Goal: Navigation & Orientation: Find specific page/section

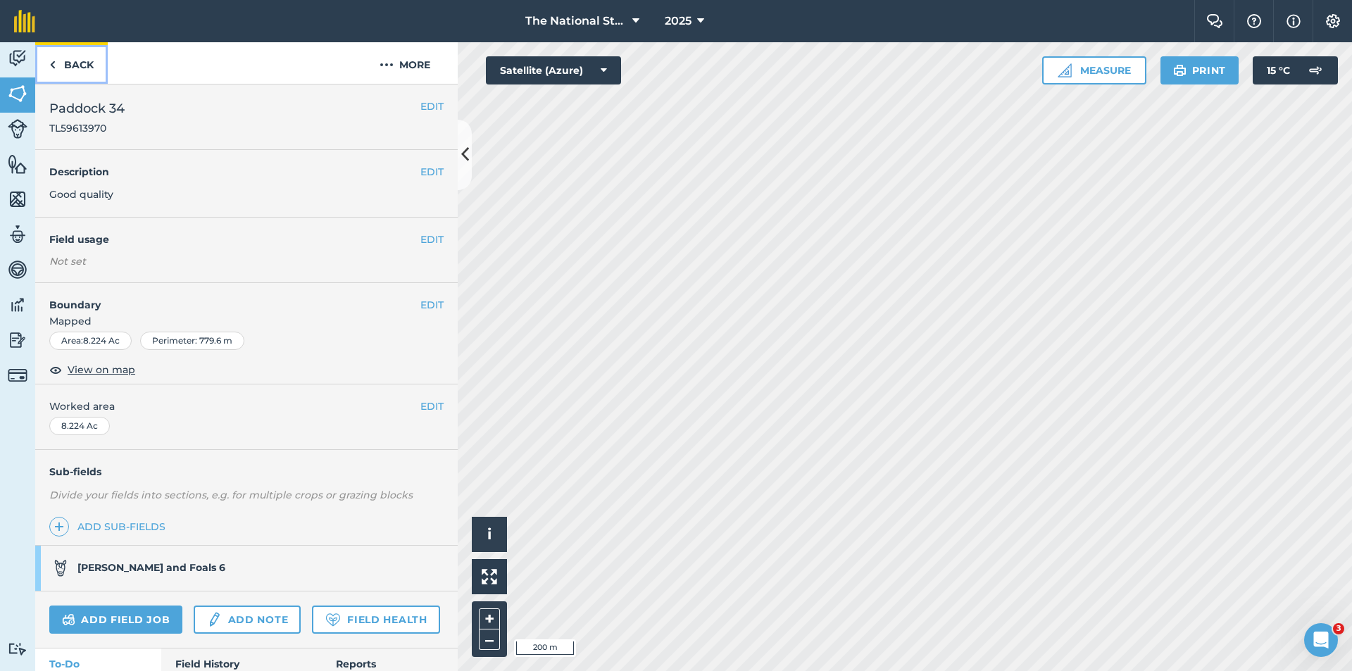
click at [51, 70] on img at bounding box center [52, 64] width 6 height 17
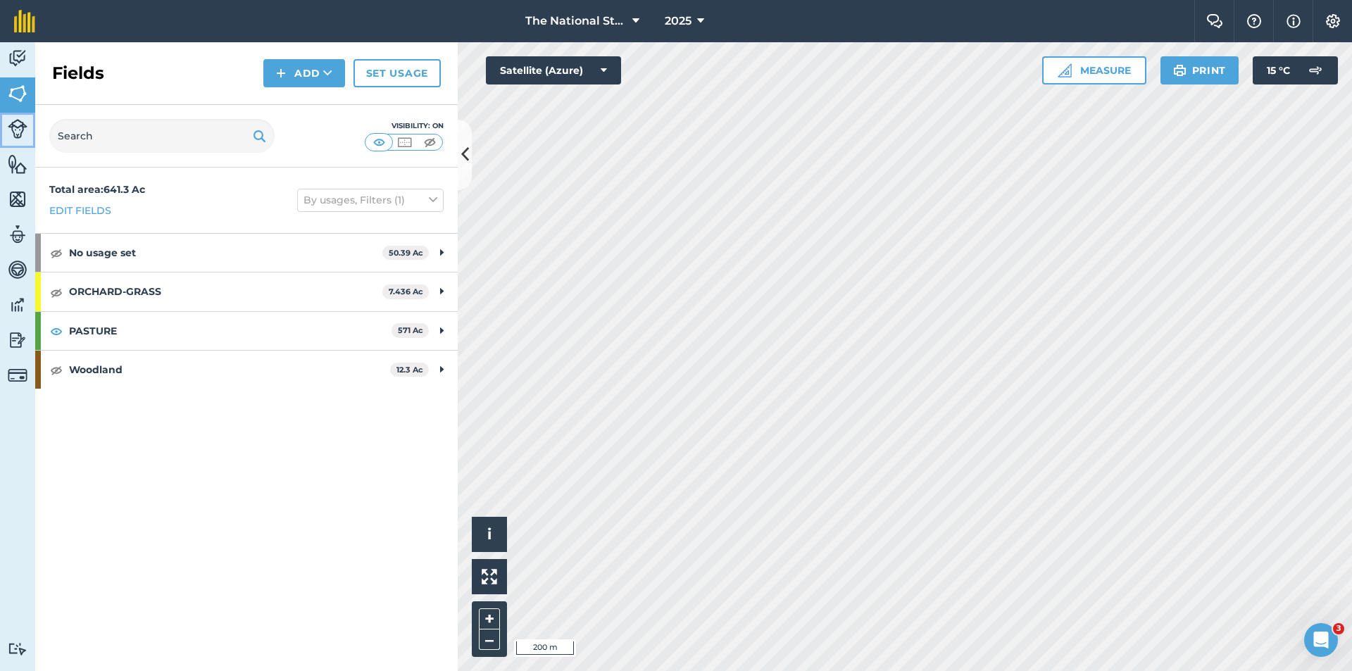
click at [20, 130] on img at bounding box center [18, 129] width 20 height 20
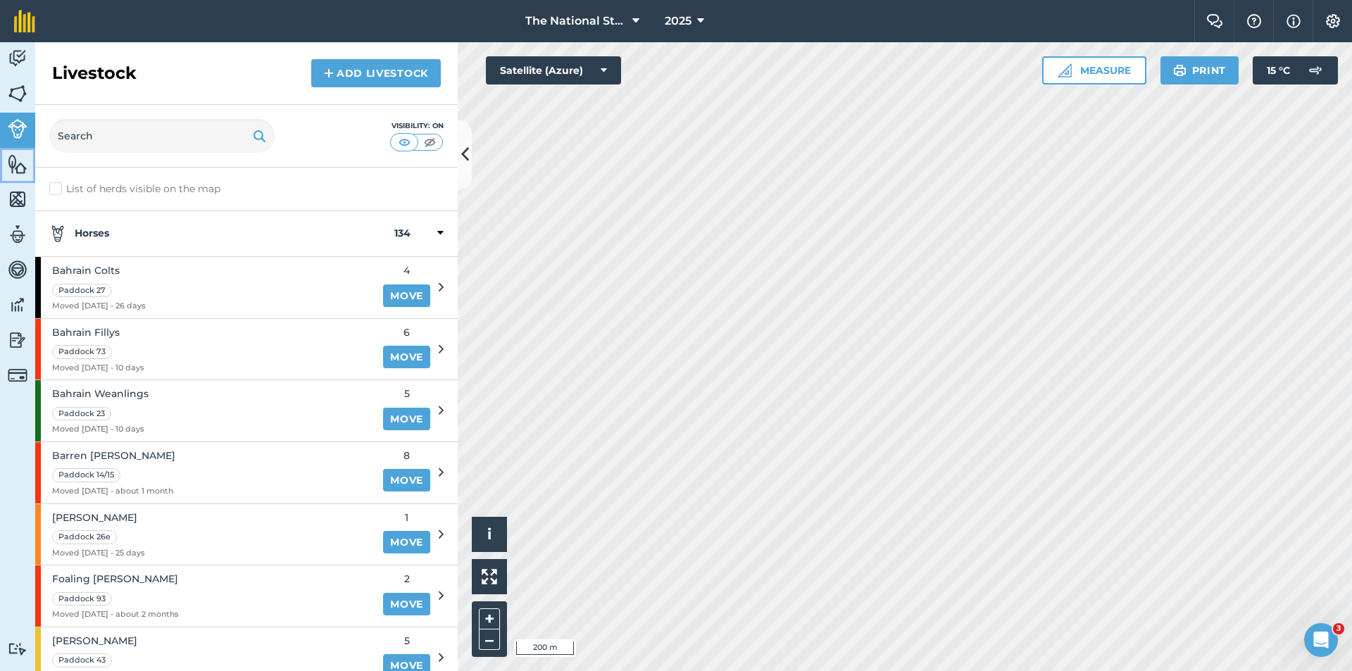
click at [18, 170] on img at bounding box center [18, 163] width 20 height 21
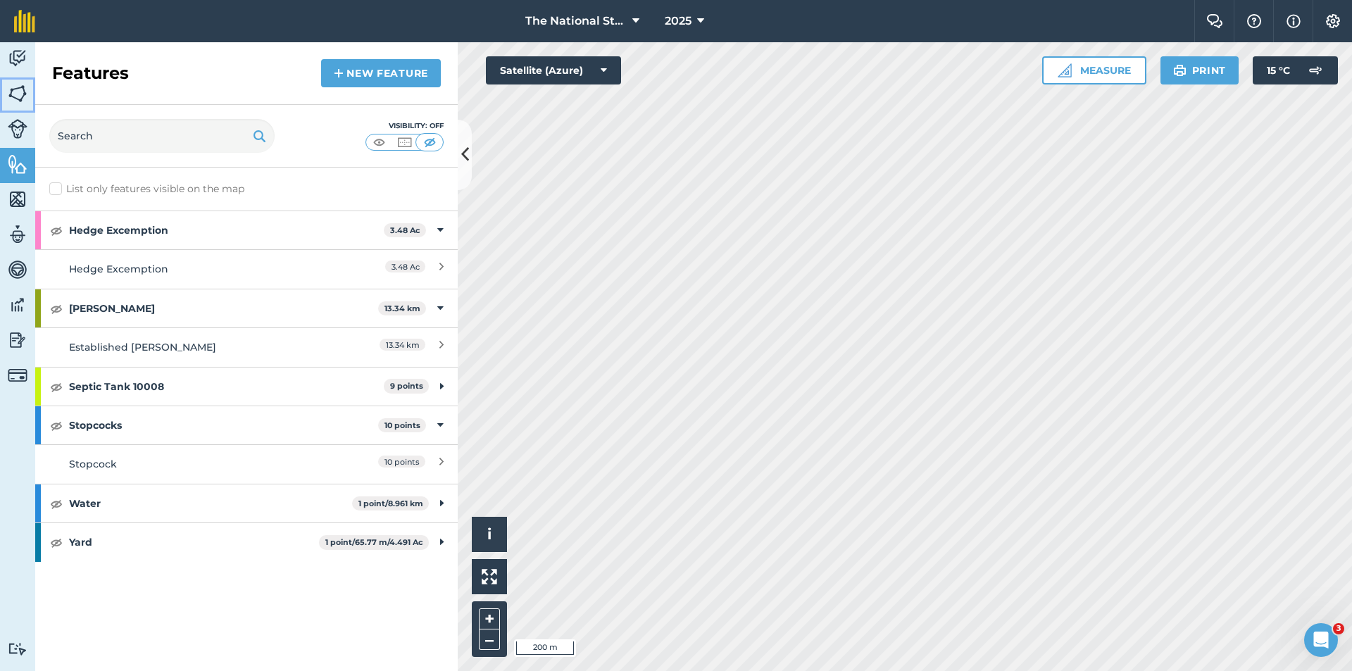
click at [22, 97] on img at bounding box center [18, 93] width 20 height 21
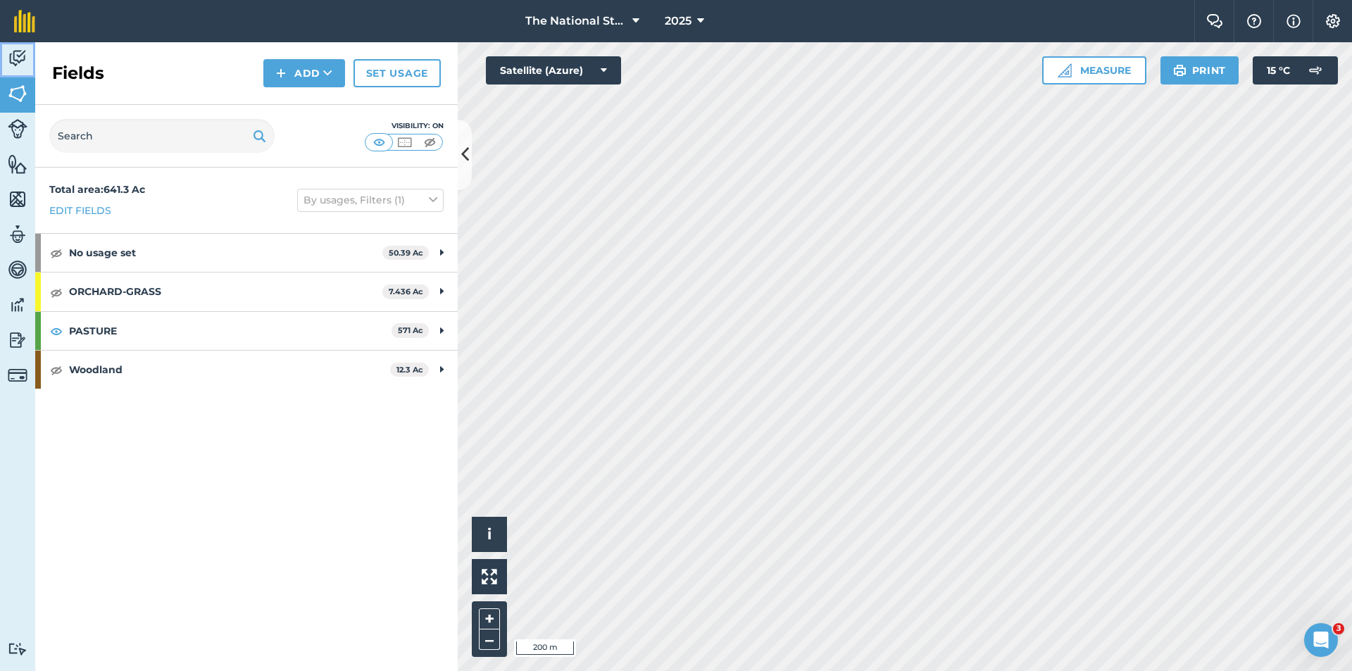
click at [6, 62] on link "Activity" at bounding box center [17, 59] width 35 height 35
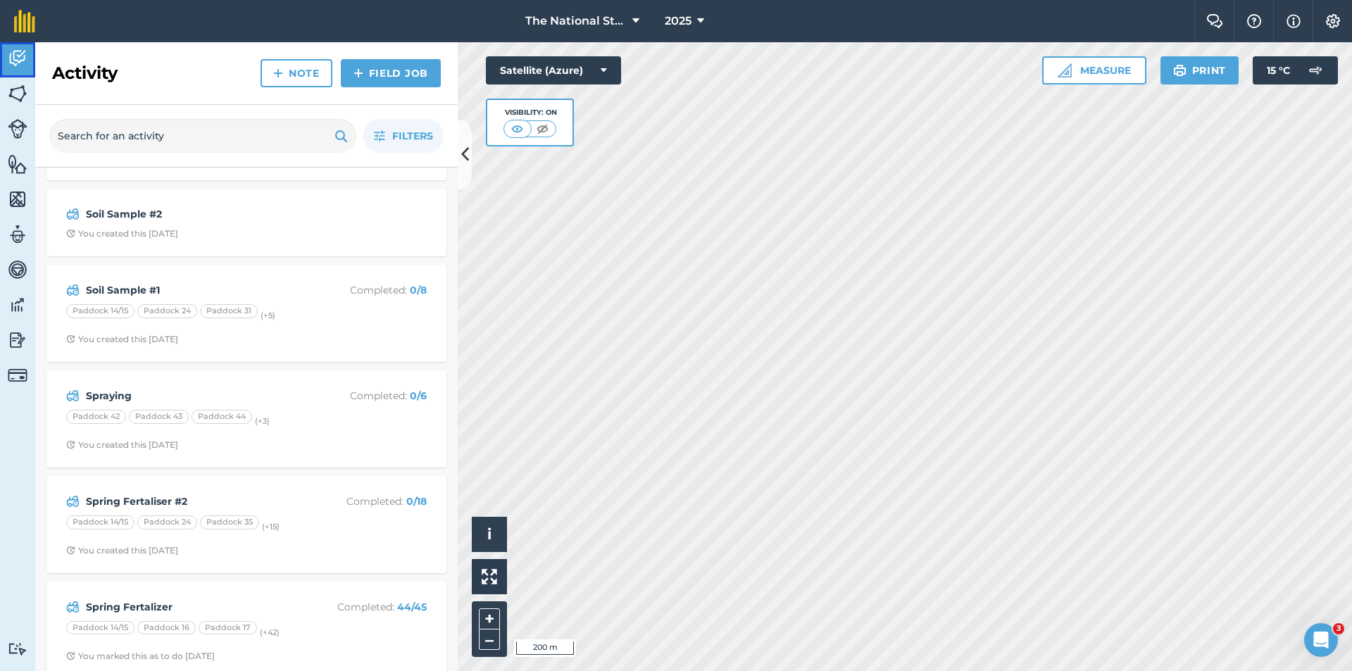
scroll to position [426, 0]
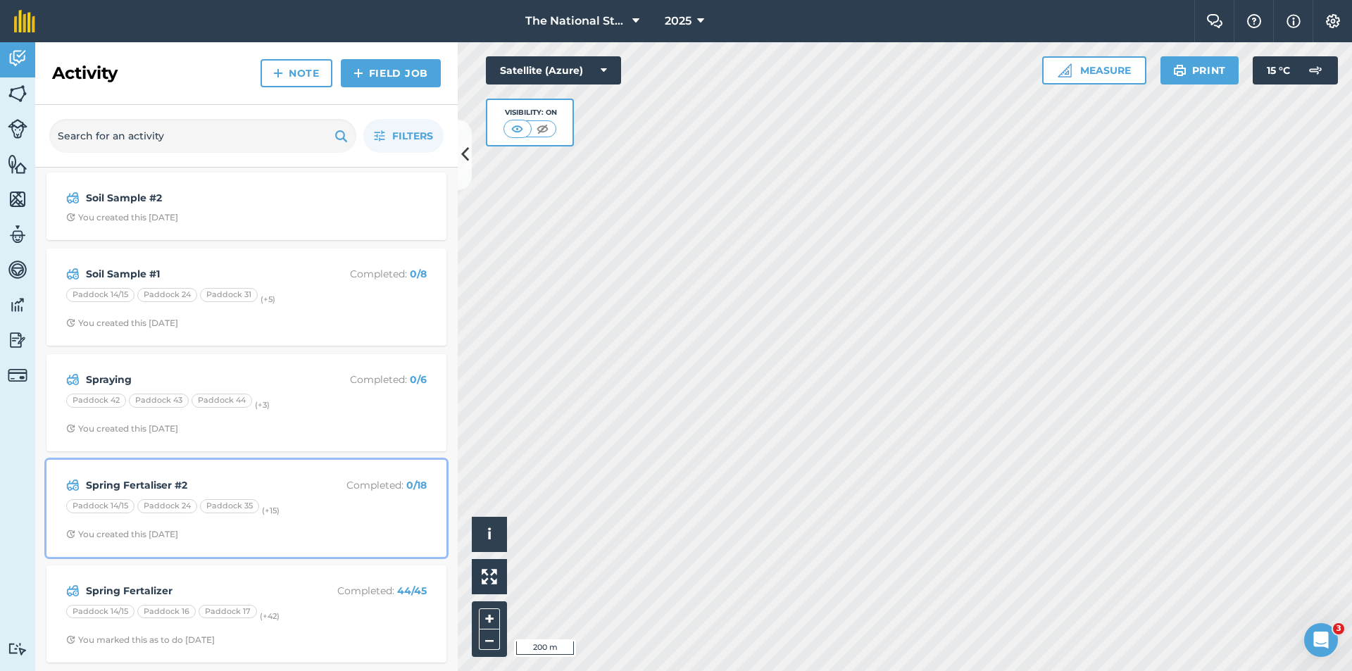
click at [186, 489] on strong "Spring Fertaliser #2" at bounding box center [197, 484] width 223 height 15
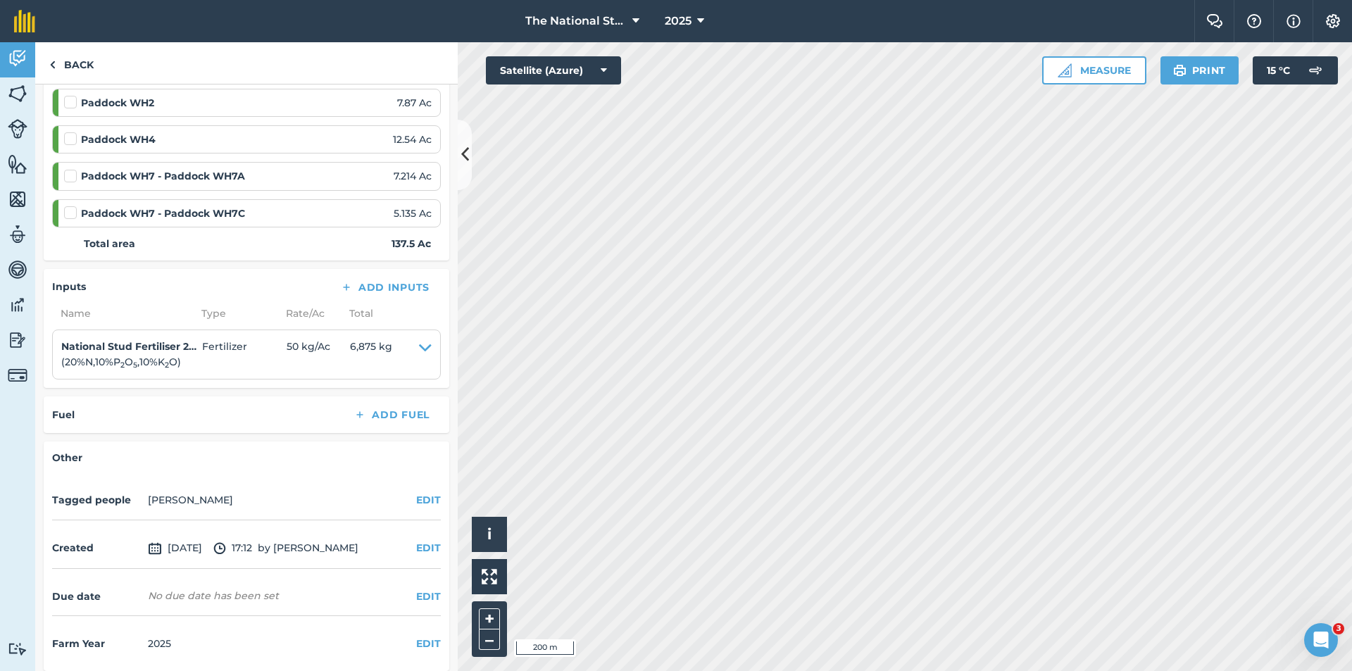
scroll to position [747, 0]
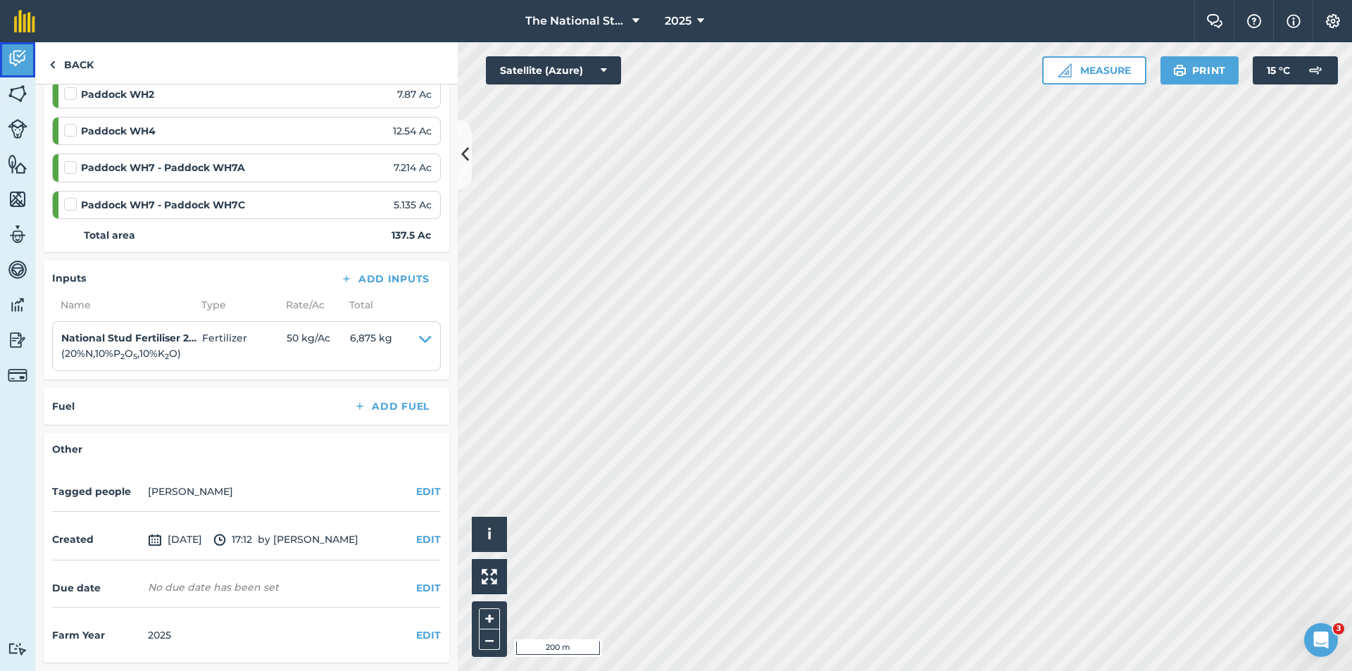
click at [34, 58] on link "Activity" at bounding box center [17, 59] width 35 height 35
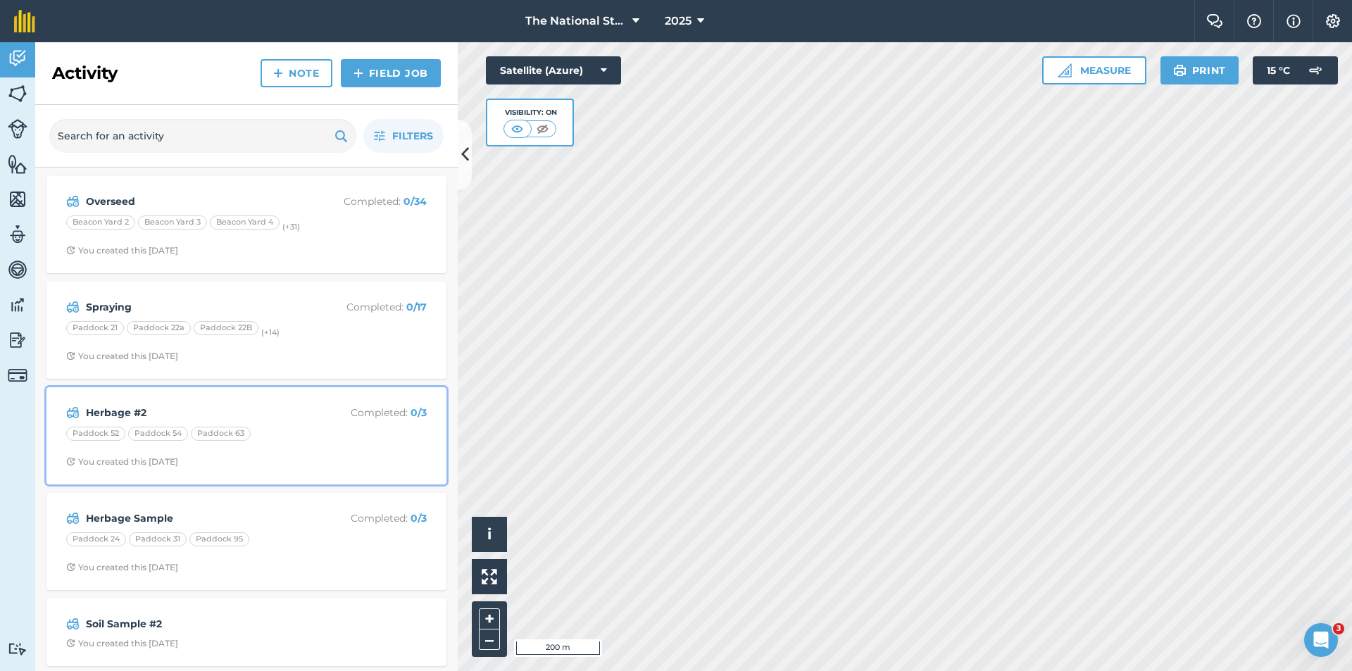
click at [201, 407] on strong "Herbage #2" at bounding box center [197, 412] width 223 height 15
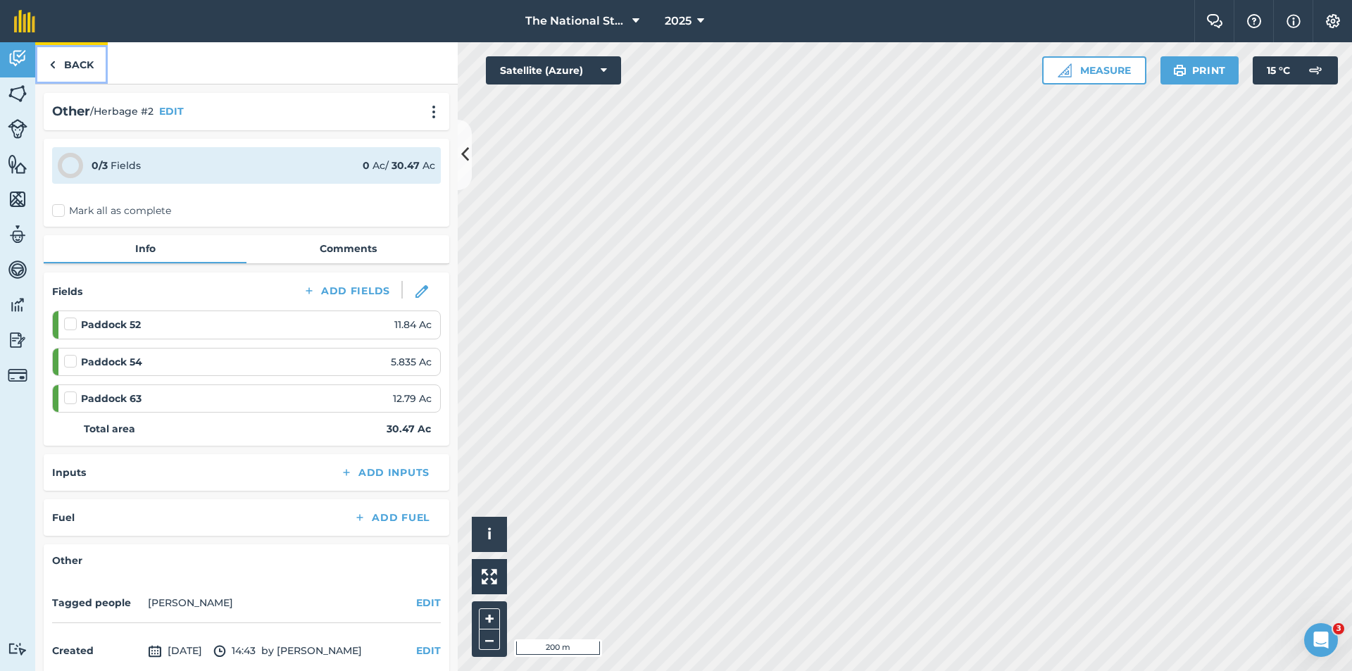
click at [63, 58] on link "Back" at bounding box center [71, 63] width 73 height 42
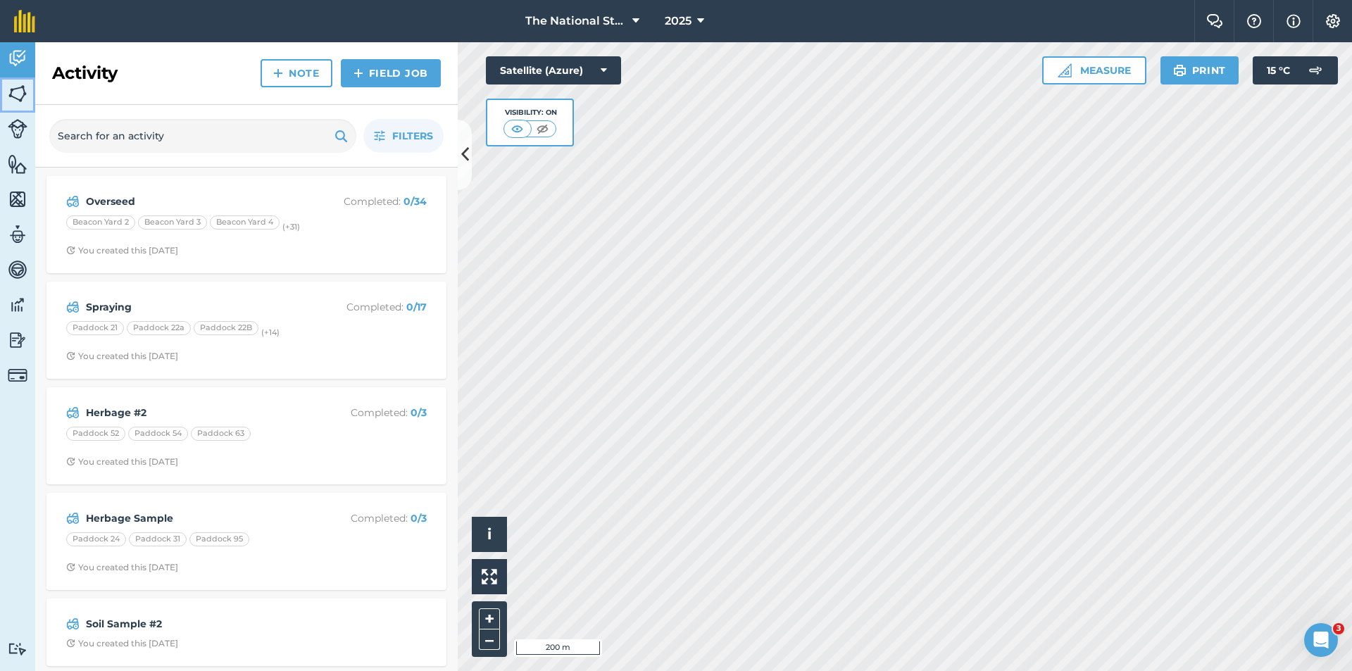
click at [23, 96] on img at bounding box center [18, 93] width 20 height 21
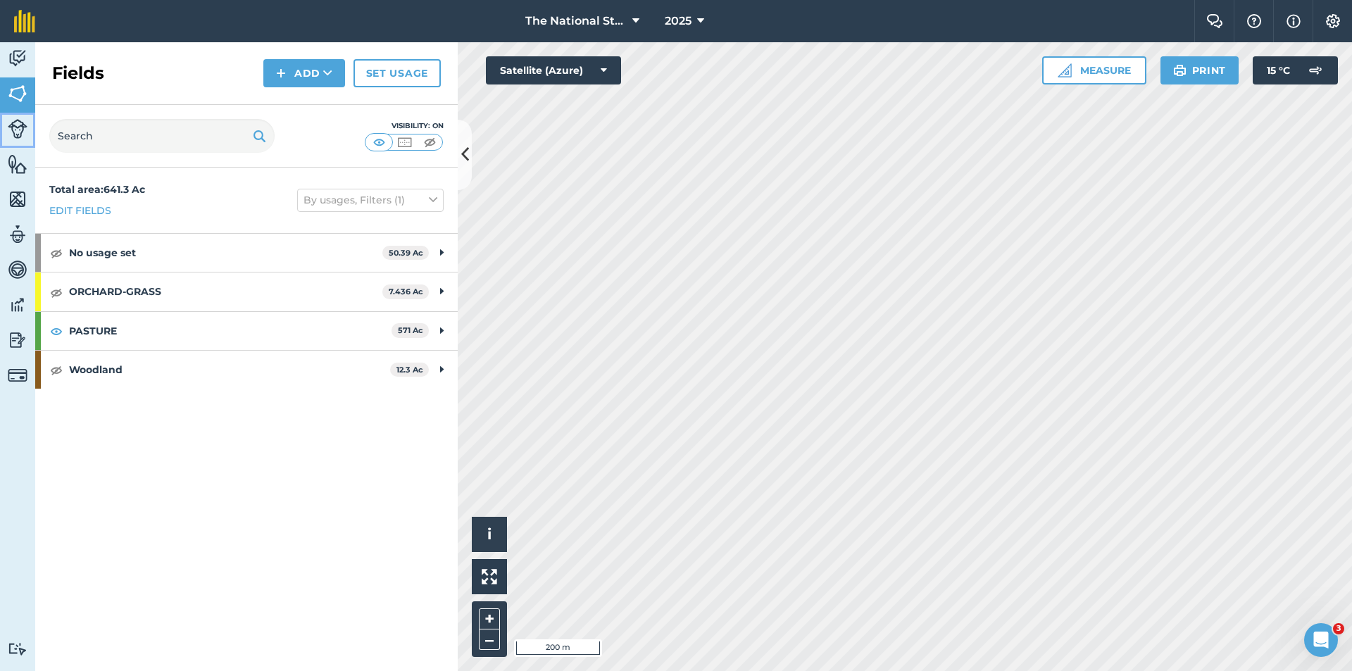
click at [20, 124] on img at bounding box center [18, 129] width 20 height 20
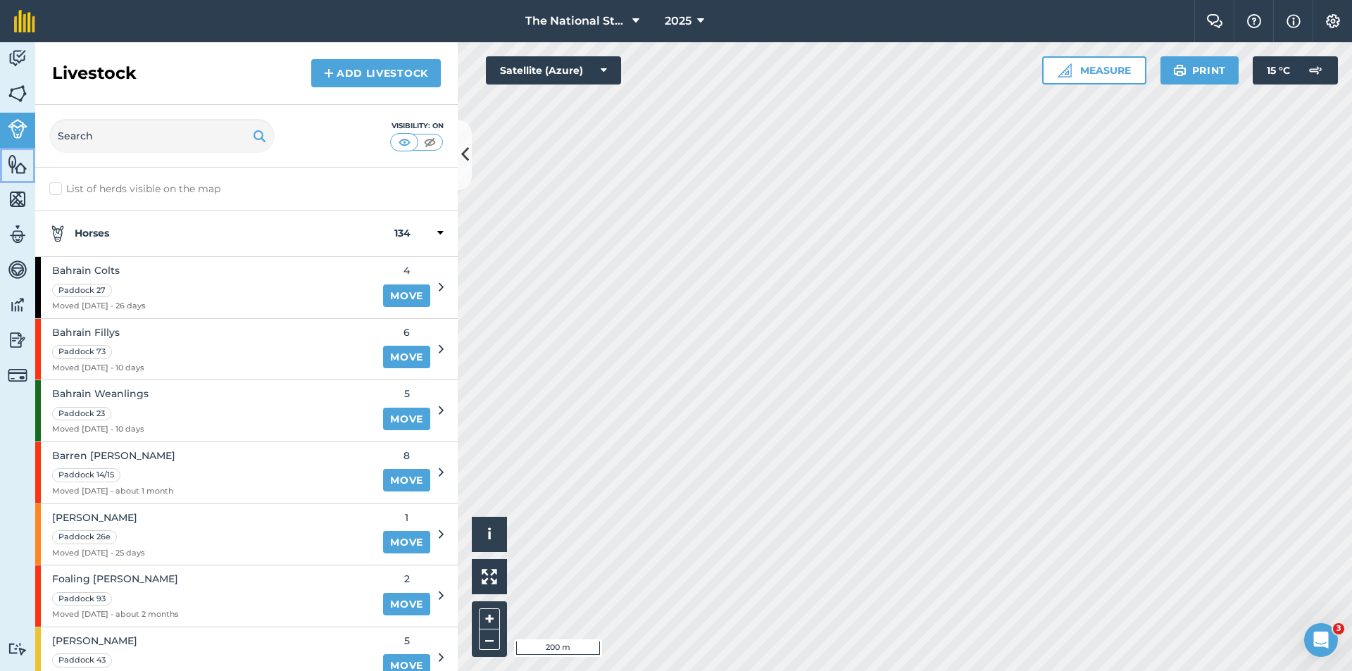
click at [19, 166] on img at bounding box center [18, 163] width 20 height 21
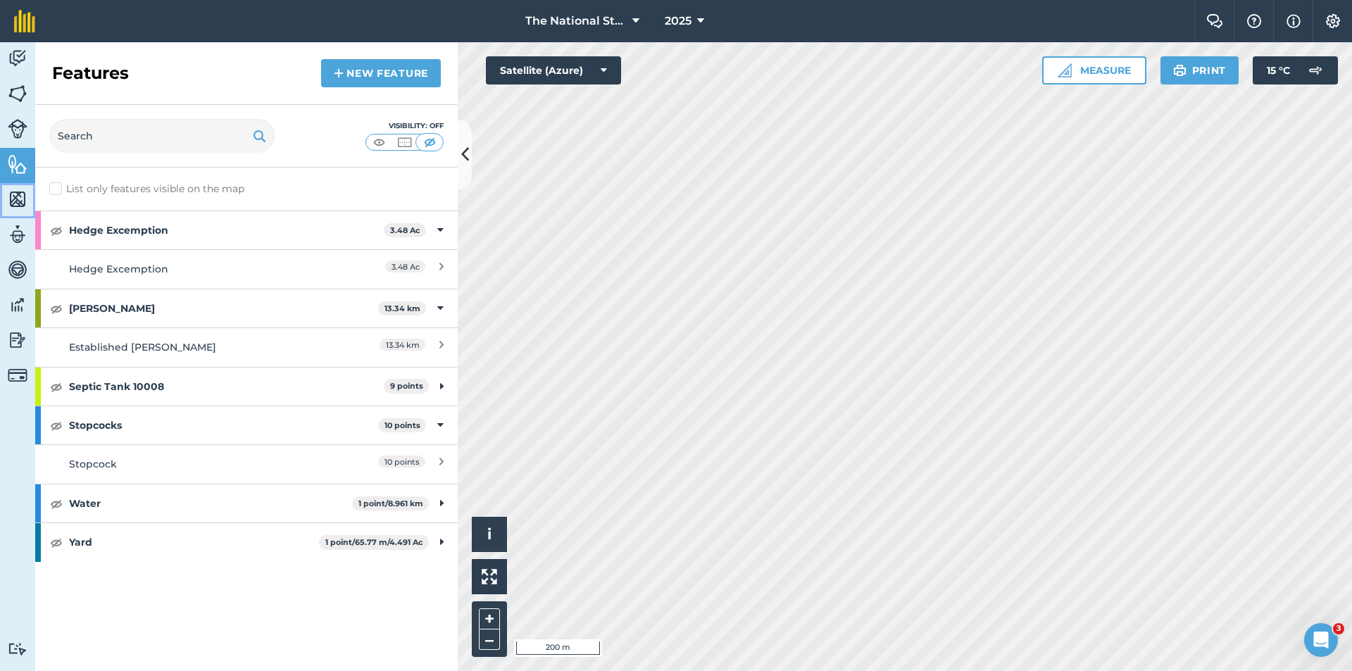
click at [25, 192] on img at bounding box center [18, 199] width 20 height 21
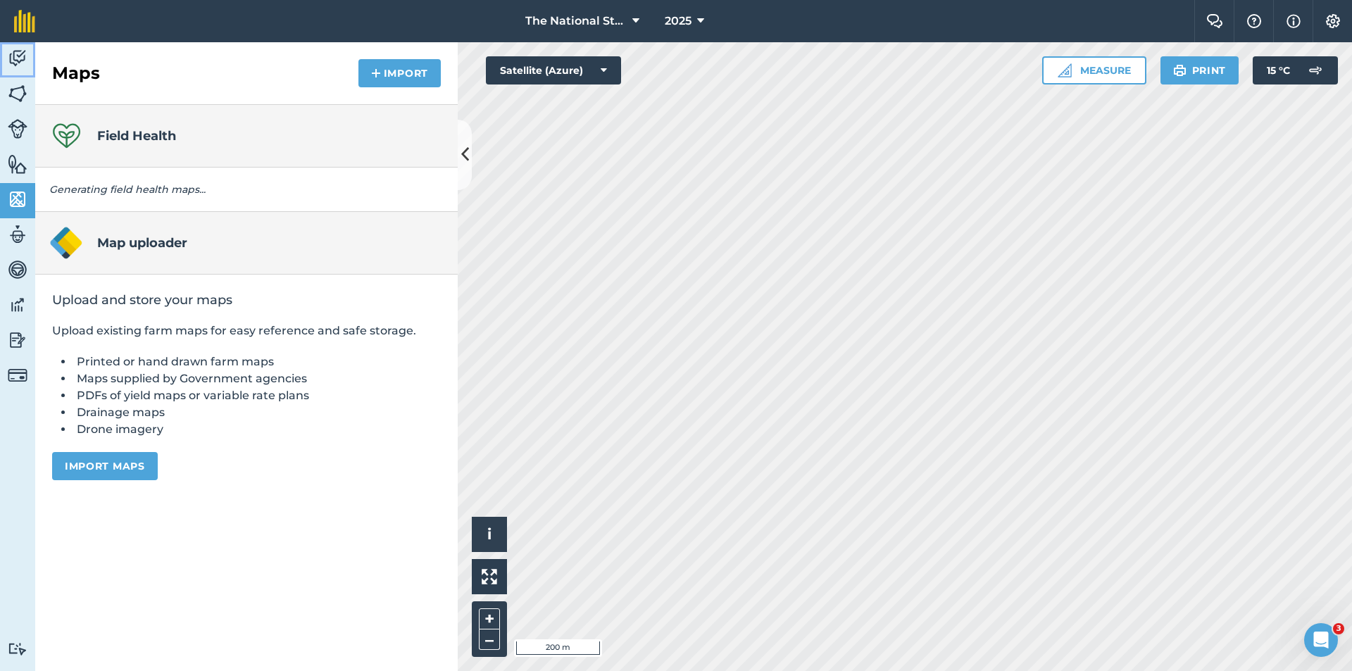
click at [18, 62] on img at bounding box center [18, 58] width 20 height 21
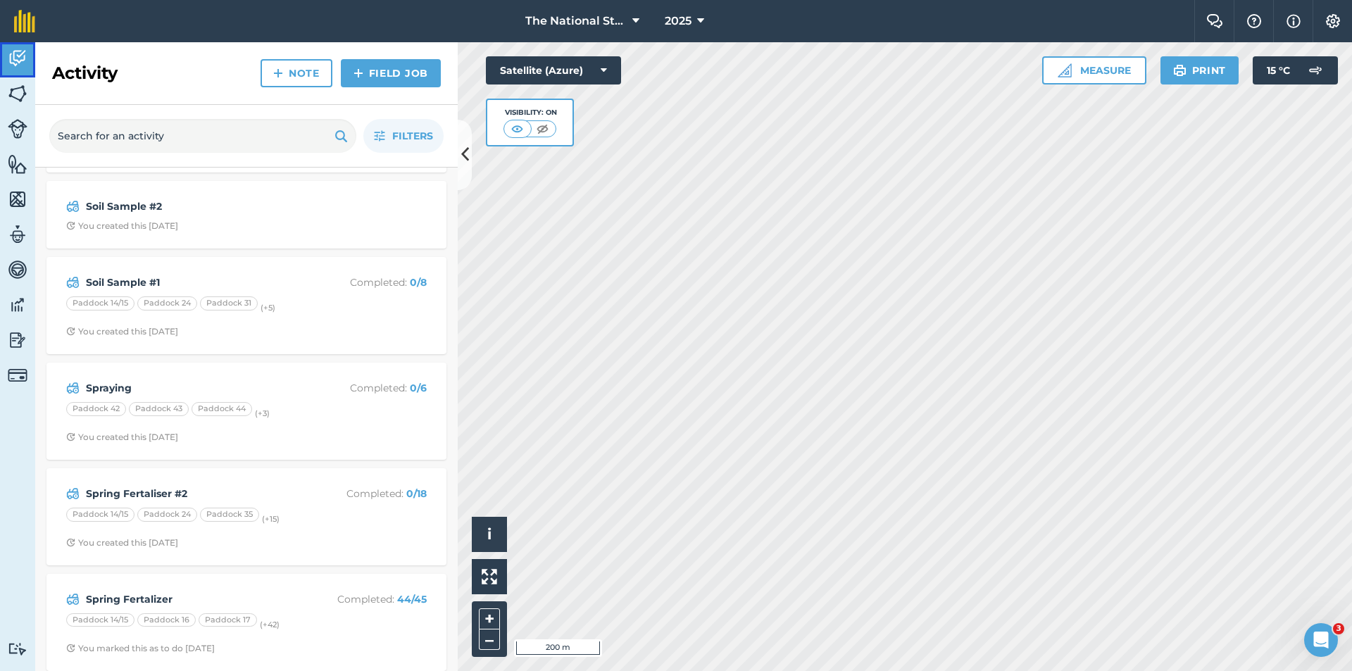
scroll to position [426, 0]
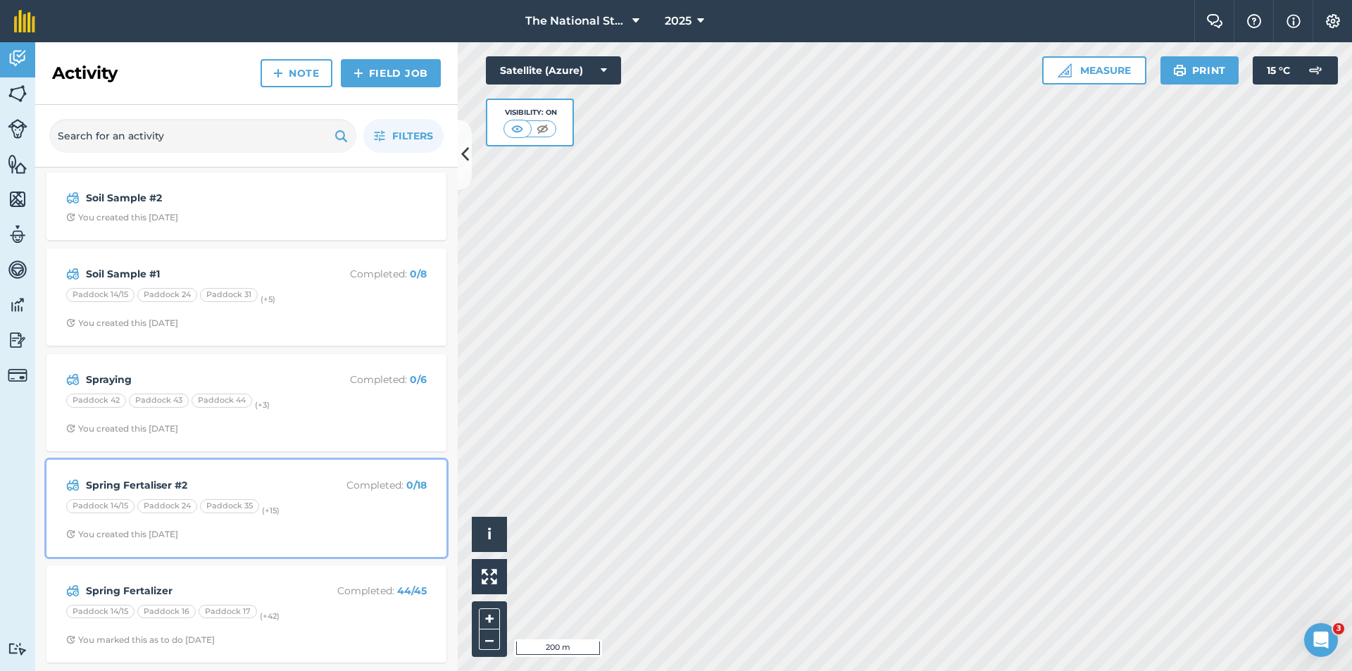
click at [159, 487] on strong "Spring Fertaliser #2" at bounding box center [197, 484] width 223 height 15
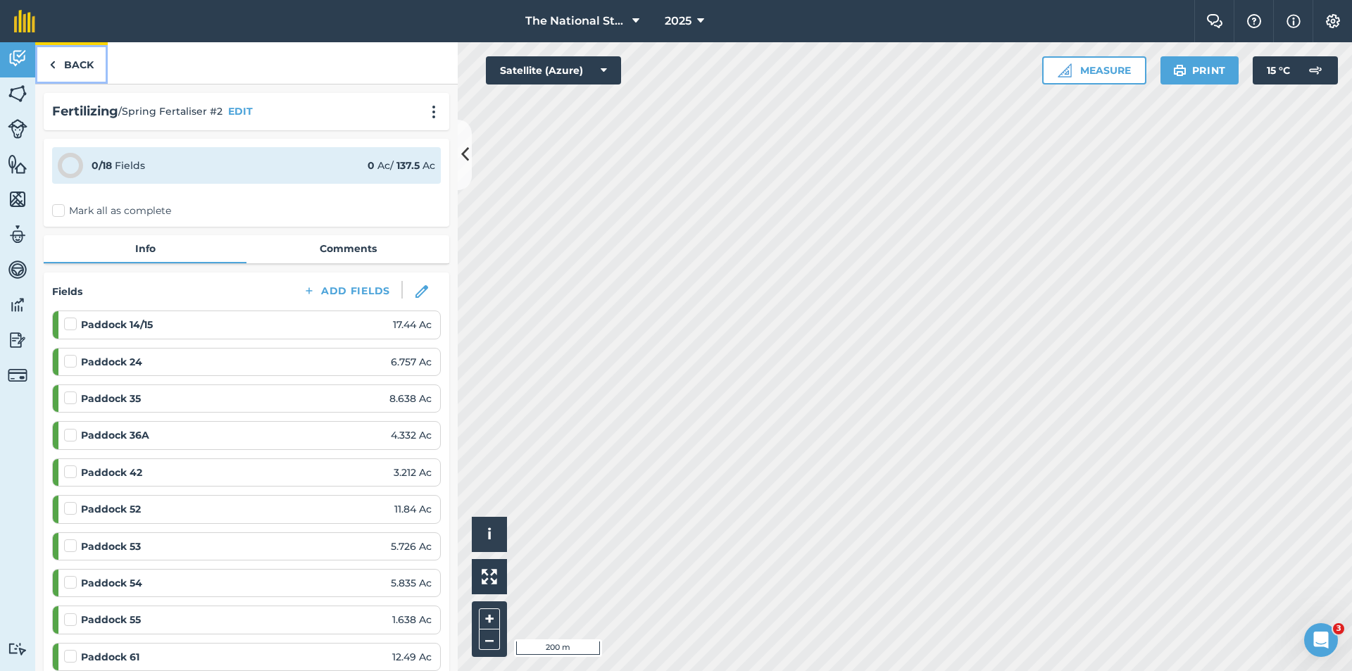
click at [76, 73] on link "Back" at bounding box center [71, 63] width 73 height 42
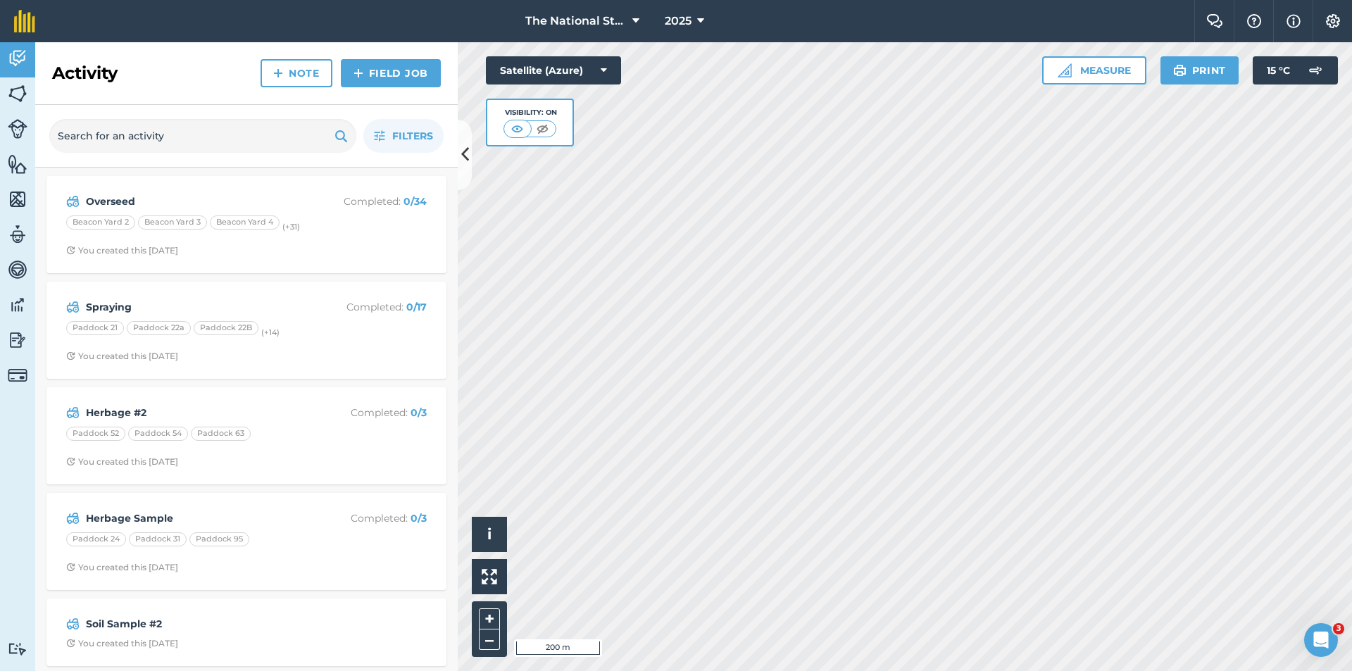
scroll to position [426, 0]
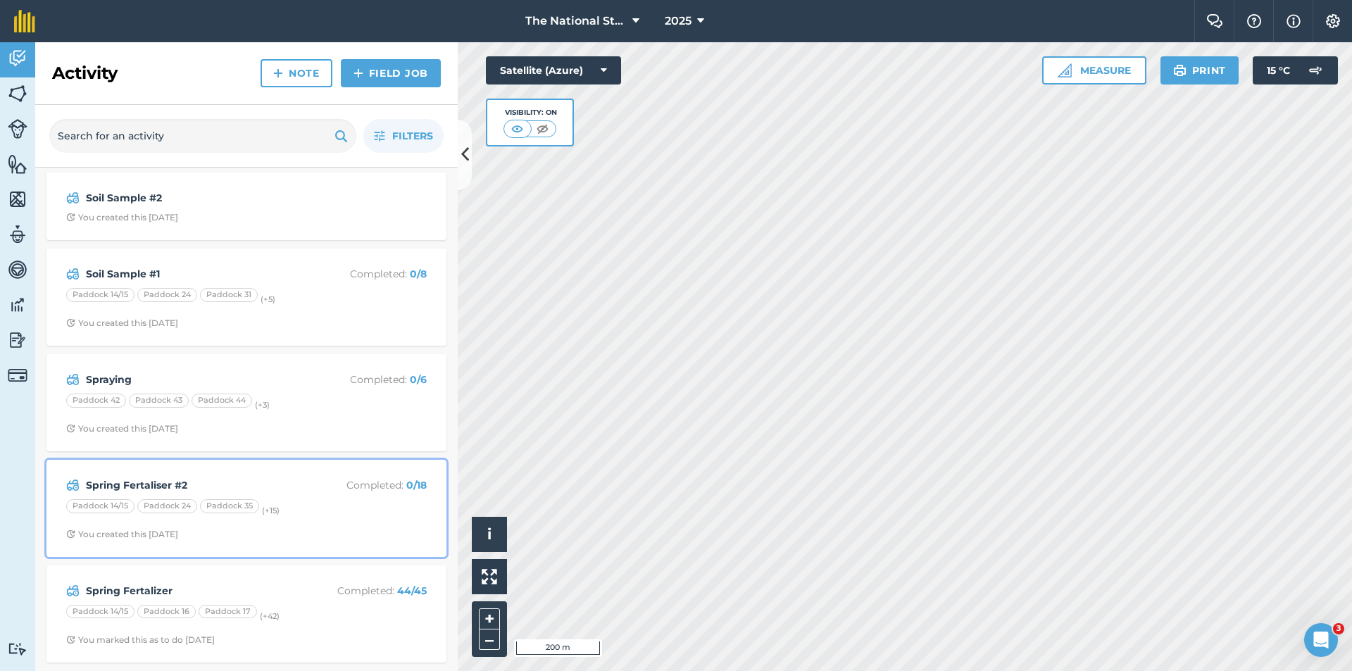
click at [184, 479] on strong "Spring Fertaliser #2" at bounding box center [197, 484] width 223 height 15
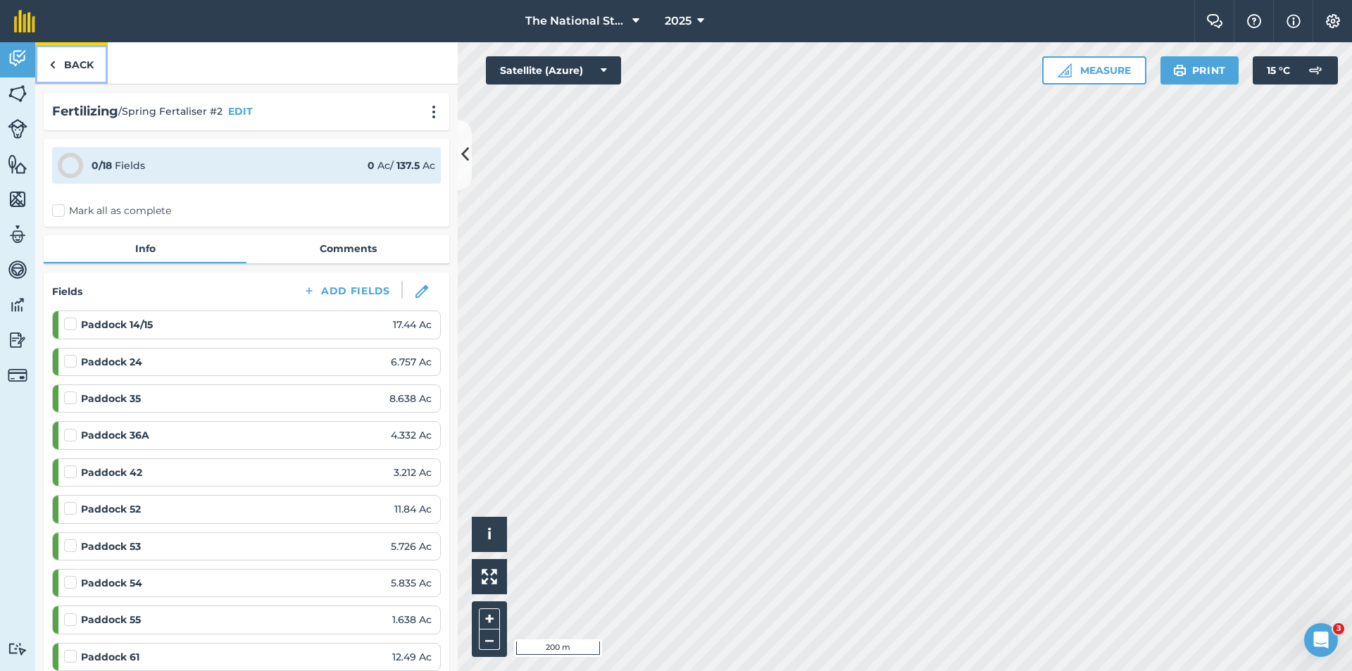
click at [70, 60] on link "Back" at bounding box center [71, 63] width 73 height 42
